Goal: Task Accomplishment & Management: Manage account settings

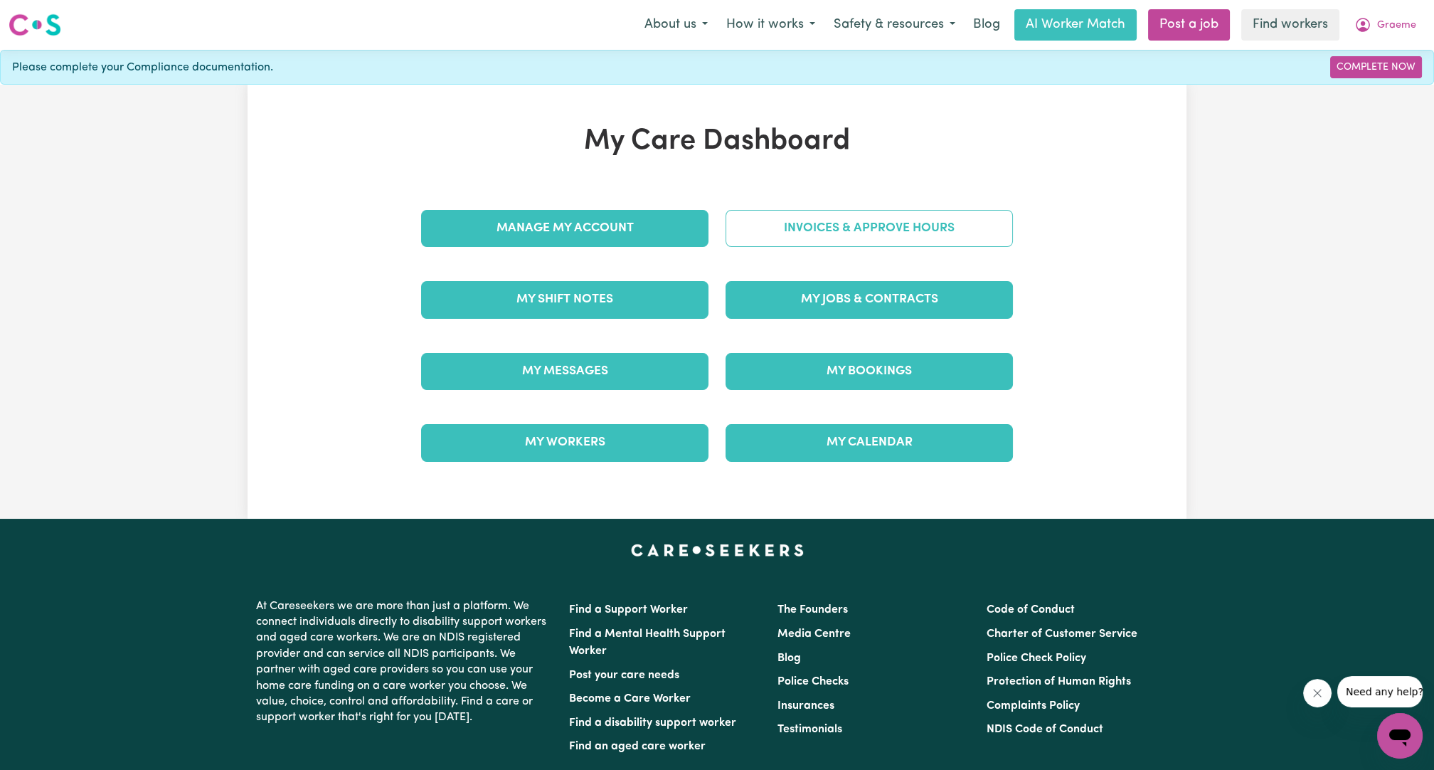
click at [842, 236] on link "Invoices & Approve Hours" at bounding box center [869, 228] width 287 height 37
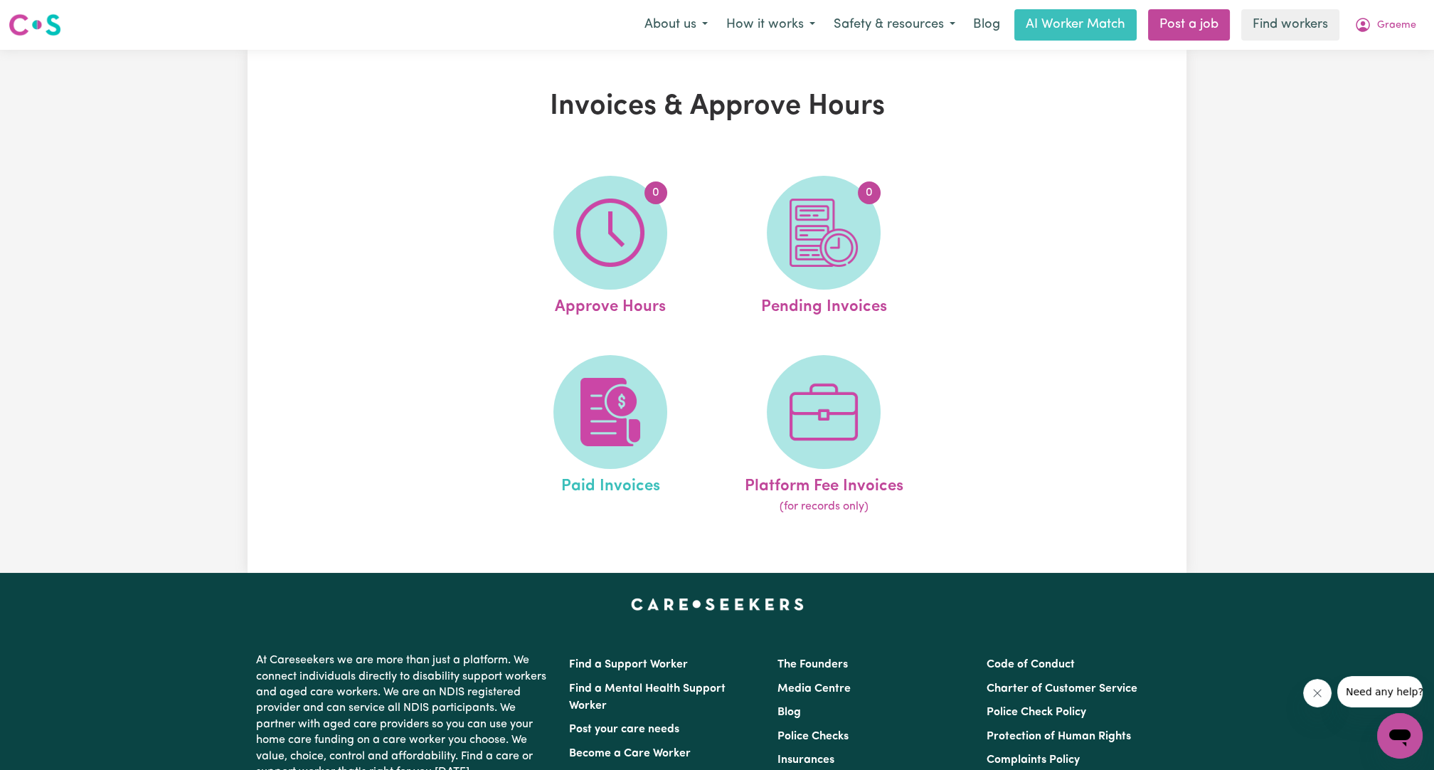
click at [641, 359] on link "Paid Invoices" at bounding box center [610, 435] width 205 height 161
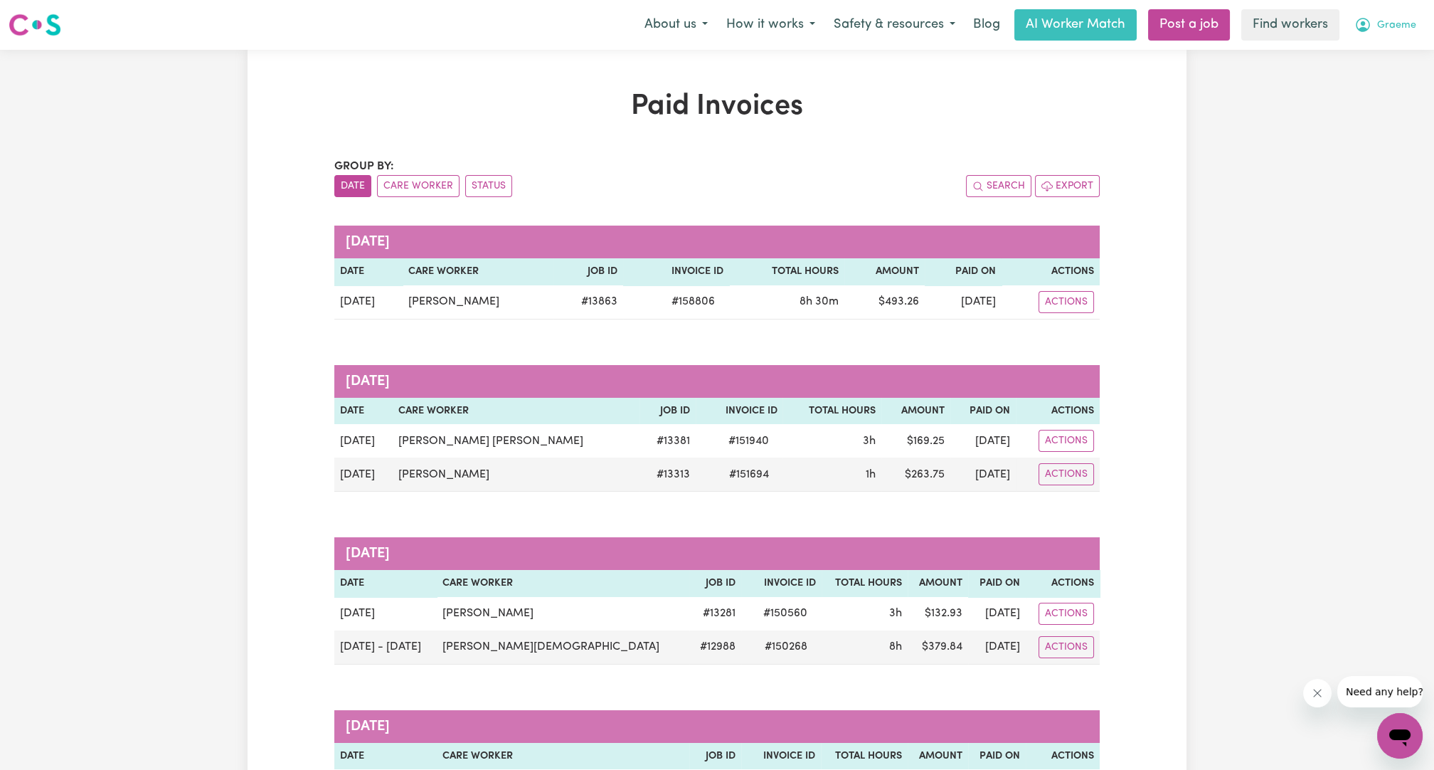
click at [1386, 31] on span "Graeme" at bounding box center [1396, 26] width 39 height 16
click at [1379, 79] on link "Logout" at bounding box center [1369, 81] width 112 height 27
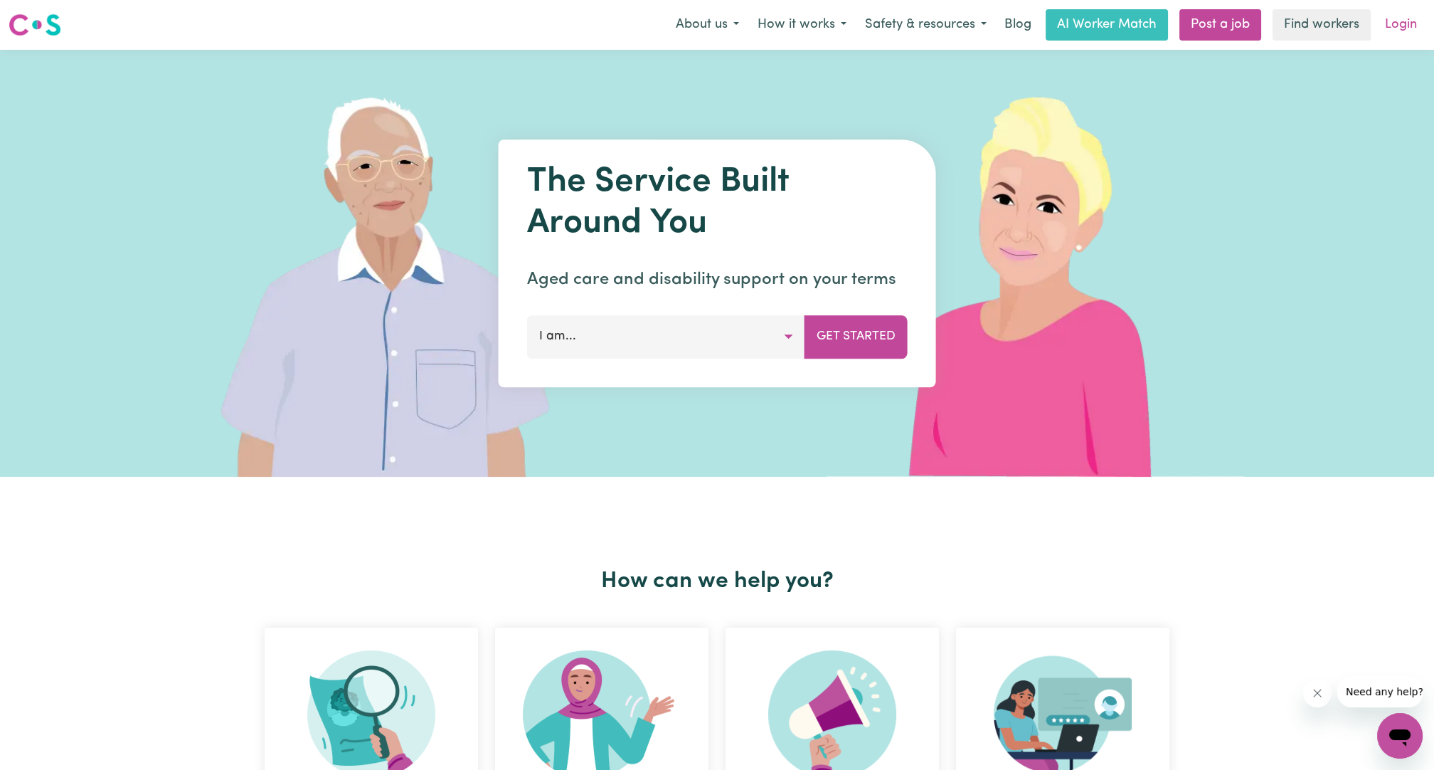
click at [1407, 23] on link "Login" at bounding box center [1401, 24] width 49 height 31
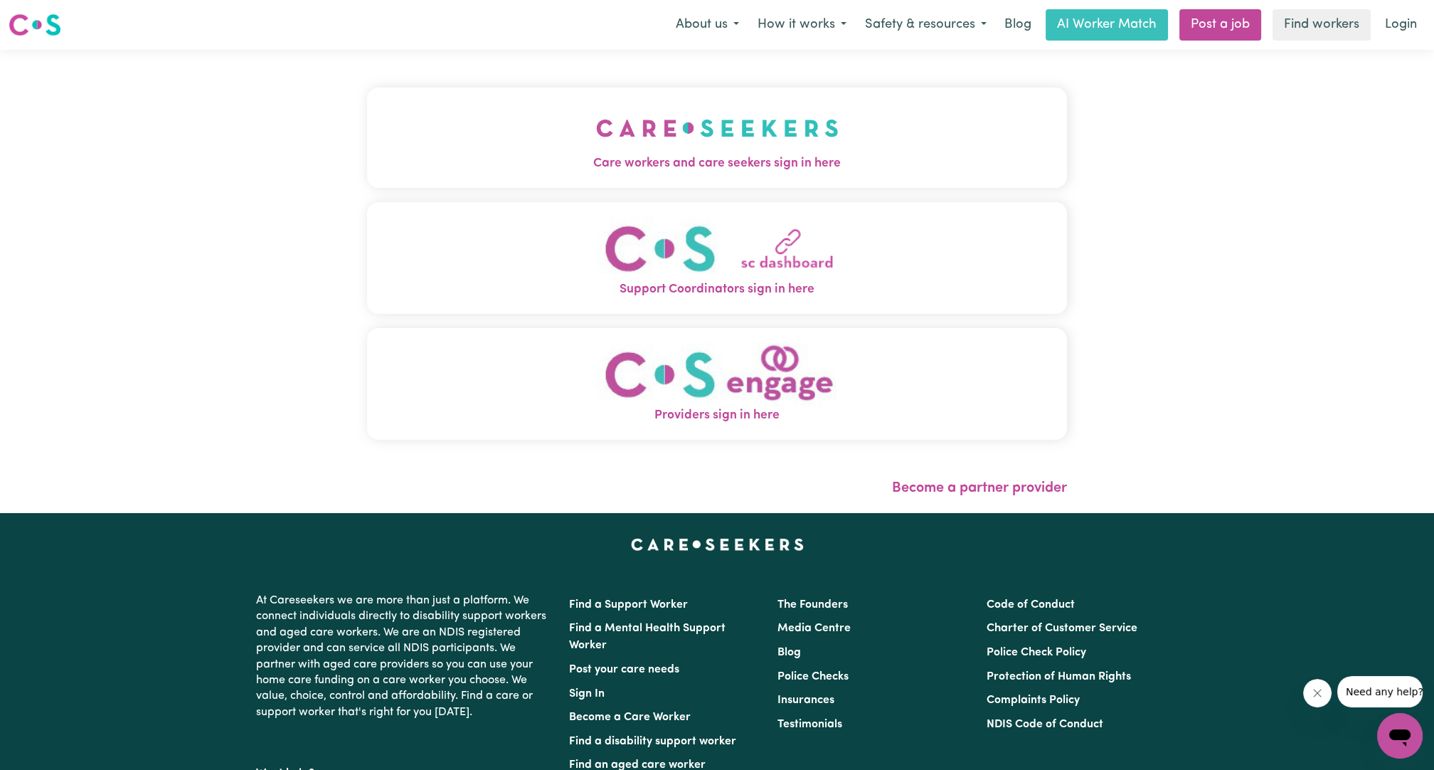
click at [783, 139] on button "Care workers and care seekers sign in here" at bounding box center [717, 138] width 700 height 100
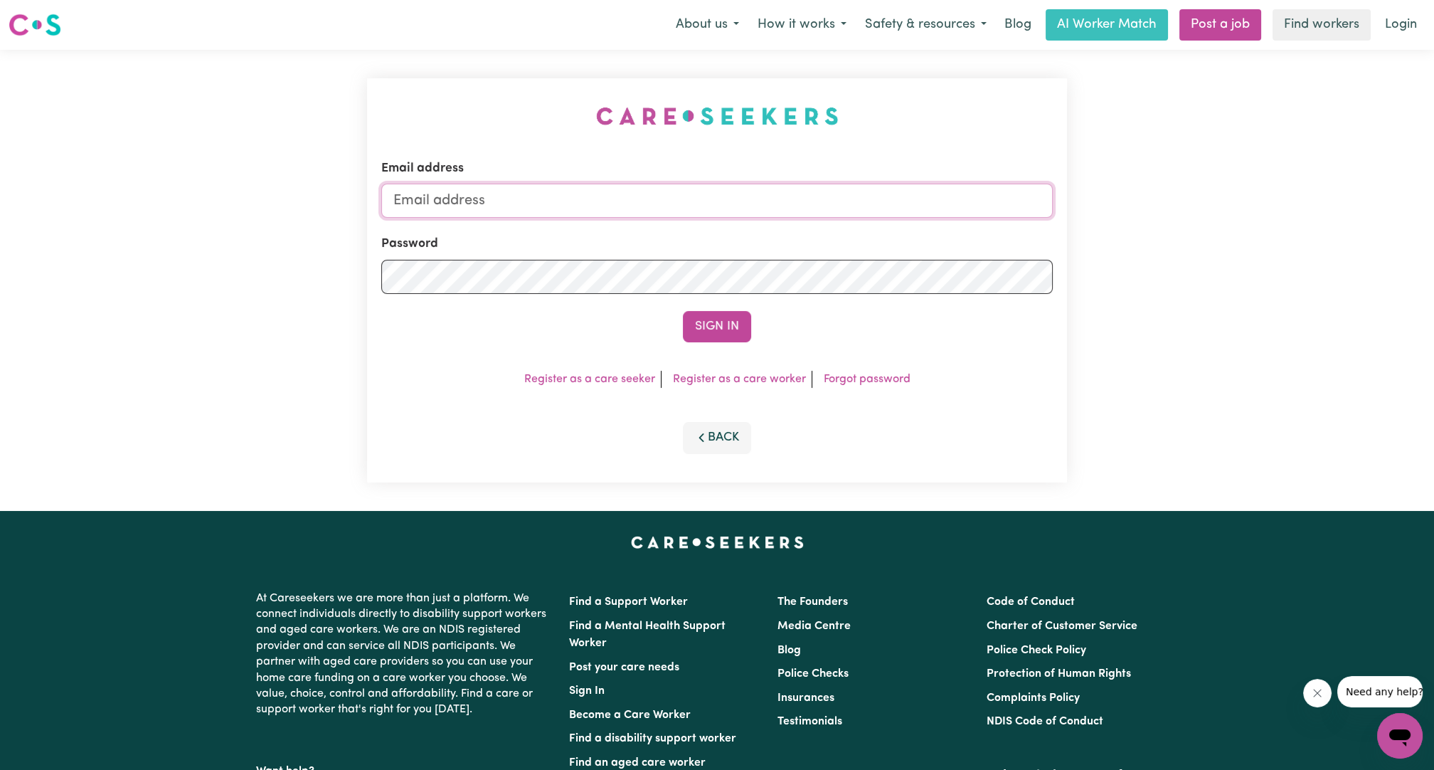
click at [764, 206] on input "Email address" at bounding box center [717, 201] width 672 height 34
type input "[EMAIL_ADDRESS][PERSON_NAME][DOMAIN_NAME]"
drag, startPoint x: 467, startPoint y: 211, endPoint x: 716, endPoint y: 218, distance: 248.4
click at [716, 218] on form "Email address [EMAIL_ADDRESS][PERSON_NAME][DOMAIN_NAME] Password Sign In" at bounding box center [717, 250] width 672 height 183
click at [716, 329] on button "Sign In" at bounding box center [717, 326] width 68 height 31
